Goal: Task Accomplishment & Management: Manage account settings

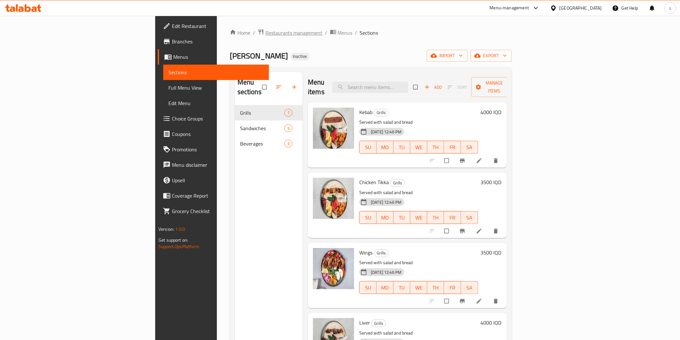
click at [266, 35] on span "Restaurants management" at bounding box center [294, 33] width 57 height 8
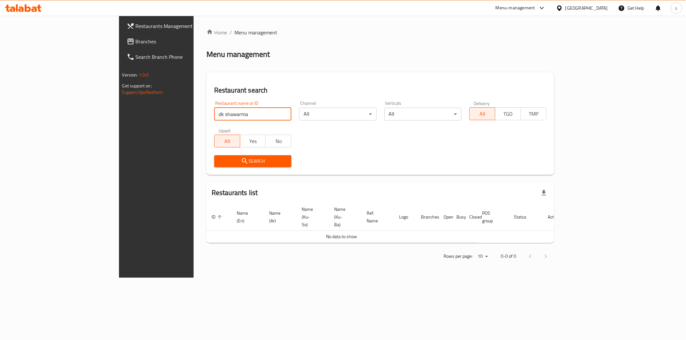
click at [214, 114] on input "dk shawarma" at bounding box center [252, 114] width 77 height 13
click button "Search" at bounding box center [252, 161] width 77 height 12
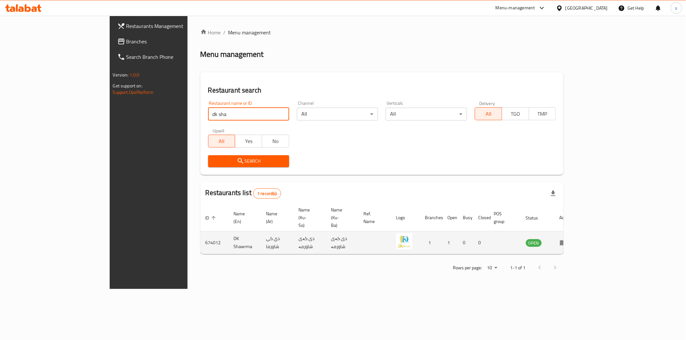
type input "dk sha"
click at [571, 239] on link "enhanced table" at bounding box center [565, 243] width 12 height 8
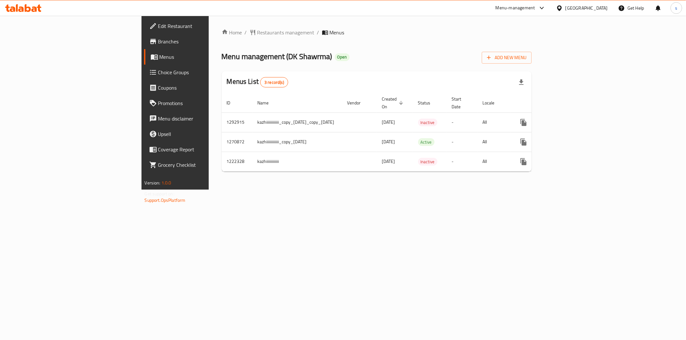
click at [158, 28] on span "Edit Restaurant" at bounding box center [204, 26] width 93 height 8
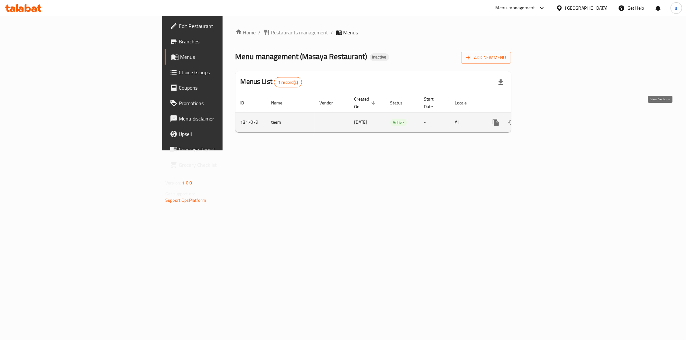
click at [550, 121] on link "enhanced table" at bounding box center [541, 122] width 15 height 15
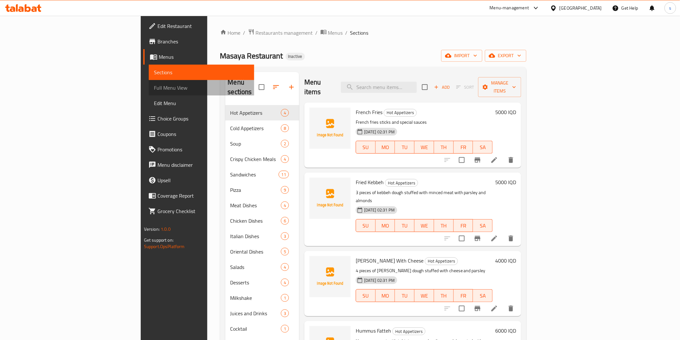
click at [154, 86] on span "Full Menu View" at bounding box center [201, 88] width 95 height 8
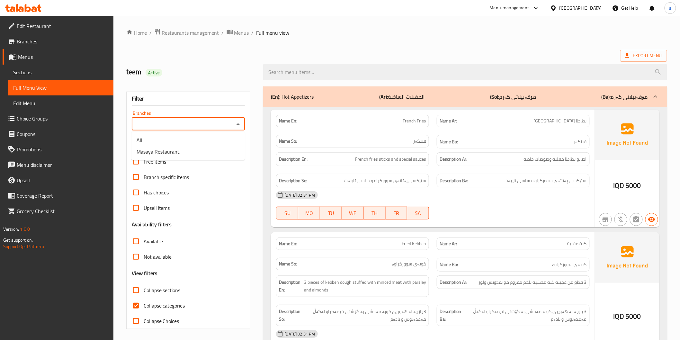
click at [179, 127] on input "Branches" at bounding box center [183, 124] width 99 height 9
click at [185, 153] on li "Masaya Restaurant," at bounding box center [189, 152] width 114 height 12
type input "Masaya Restaurant,"
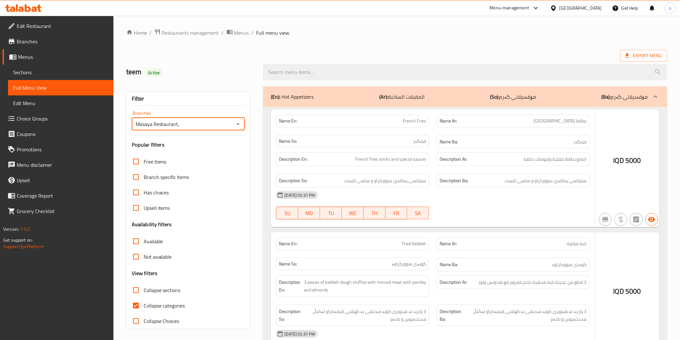
click at [137, 308] on div at bounding box center [340, 170] width 680 height 340
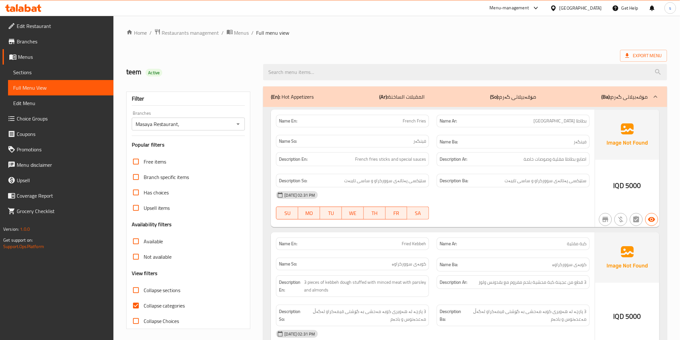
click at [135, 308] on input "Collapse categories" at bounding box center [135, 305] width 15 height 15
checkbox input "false"
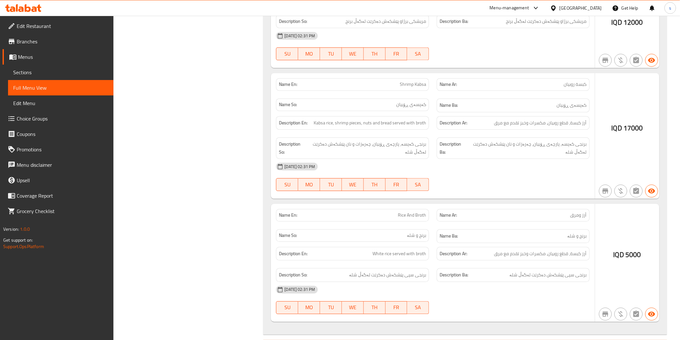
scroll to position [7645, 0]
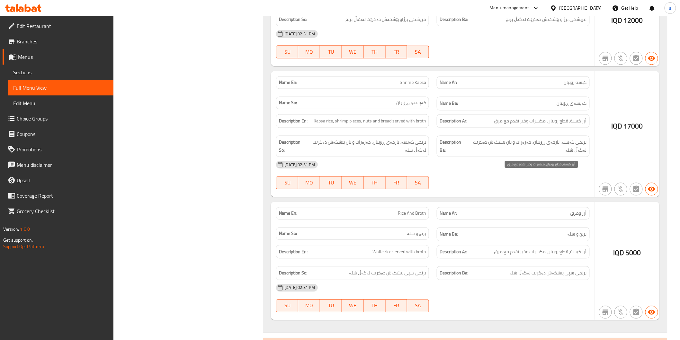
click at [537, 248] on span "أرز كبسة، قطع روبيان، مكسرات وخبز تقدم مع مرق" at bounding box center [541, 252] width 93 height 8
click at [520, 248] on span "أرز كبسة، قطع روبيان، مكسرات وخبز تقدم مع مرق" at bounding box center [541, 252] width 93 height 8
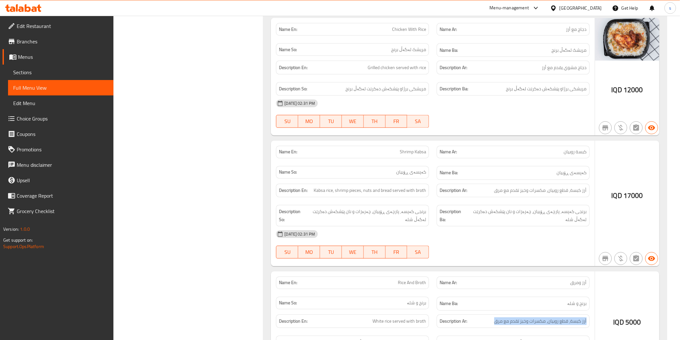
scroll to position [7634, 0]
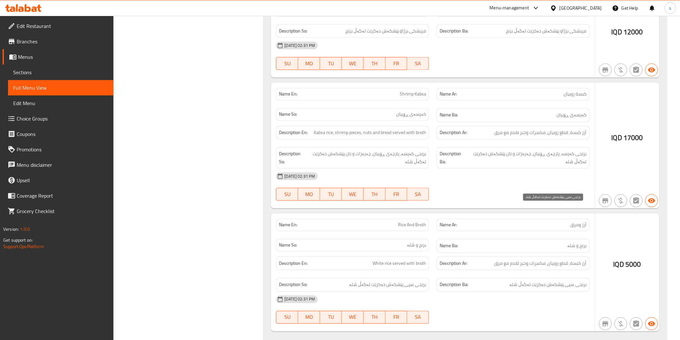
click at [550, 281] on span "برنجی سپی پێشکەش دەکرێت لەگەڵ شلە" at bounding box center [548, 285] width 77 height 8
drag, startPoint x: 512, startPoint y: 166, endPoint x: 497, endPoint y: 166, distance: 14.5
click at [512, 239] on div "Name Ba: برنج و شلە" at bounding box center [513, 246] width 153 height 14
click at [410, 222] on span "Rice And Broth" at bounding box center [412, 225] width 28 height 7
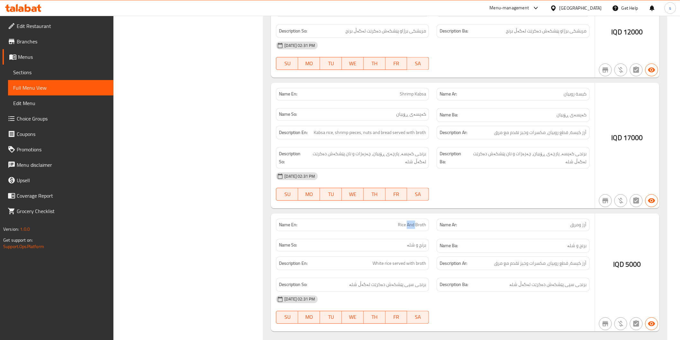
click at [410, 222] on span "Rice And Broth" at bounding box center [412, 225] width 28 height 7
copy span "Rice And Broth"
click at [342, 239] on div "Name So: برنج و شلە" at bounding box center [352, 245] width 153 height 13
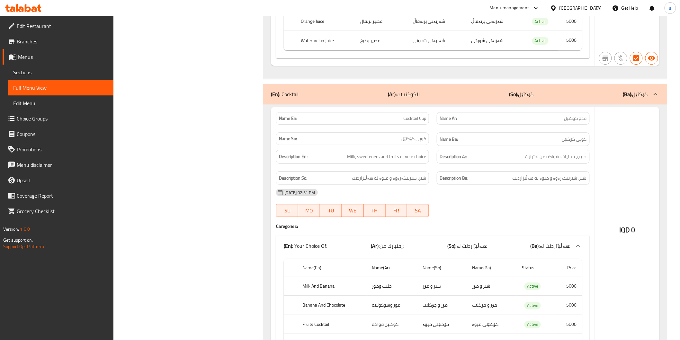
scroll to position [10007, 0]
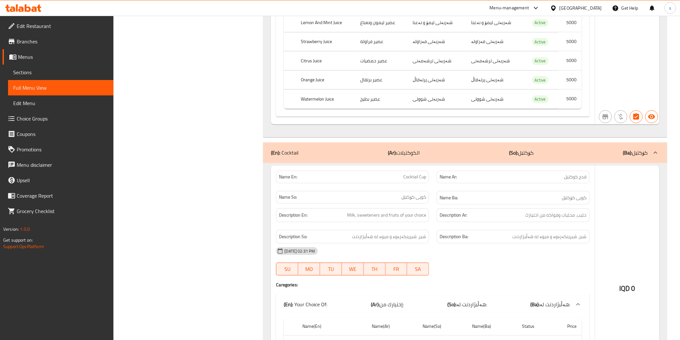
click at [533, 243] on div "13-10-2025 02:31 PM SU MO TU WE TH FR SA" at bounding box center [432, 261] width 321 height 36
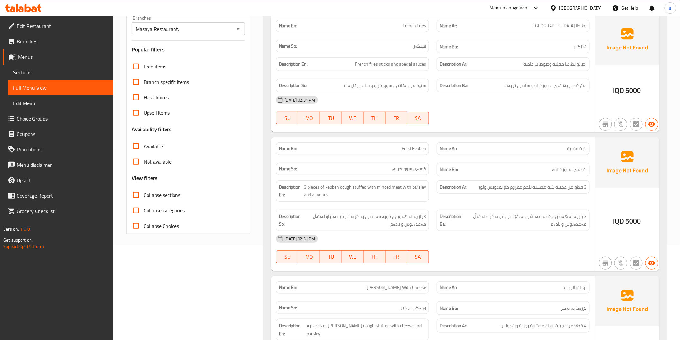
scroll to position [0, 0]
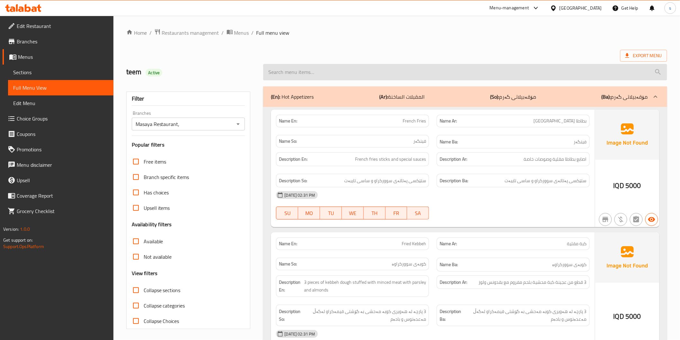
click at [309, 73] on input "search" at bounding box center [465, 72] width 404 height 16
click at [347, 75] on input "search" at bounding box center [465, 72] width 404 height 16
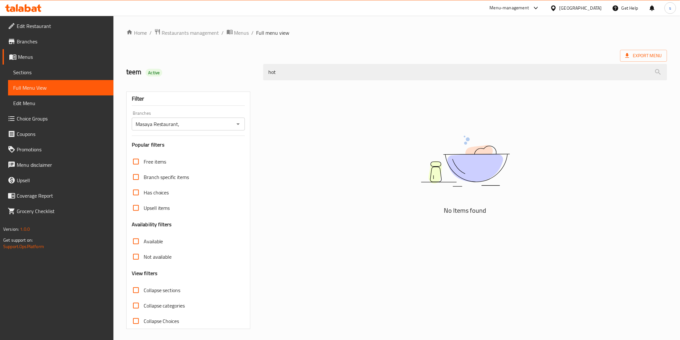
type input "hot"
click at [197, 32] on span "Restaurants management" at bounding box center [190, 33] width 57 height 8
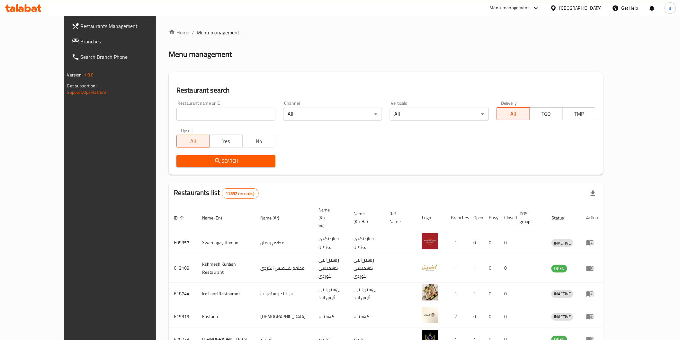
click at [32, 11] on icon at bounding box center [34, 8] width 5 height 5
